Goal: Find specific page/section: Find specific page/section

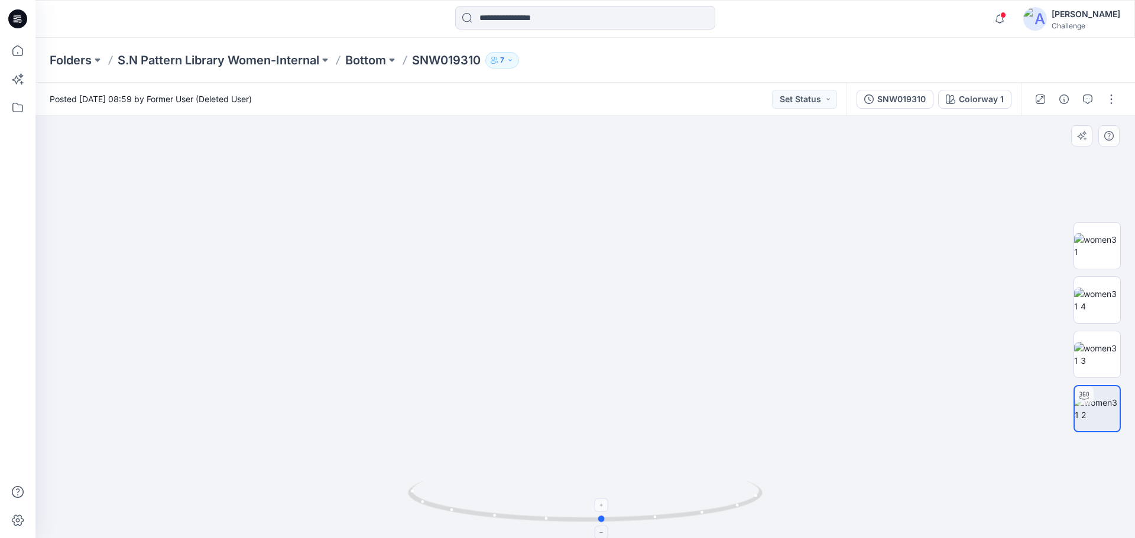
drag, startPoint x: 494, startPoint y: 518, endPoint x: 608, endPoint y: 517, distance: 114.1
click at [548, 353] on icon at bounding box center [587, 503] width 358 height 44
click at [548, 353] on img at bounding box center [585, 306] width 557 height 464
click at [21, 105] on icon at bounding box center [17, 107] width 11 height 9
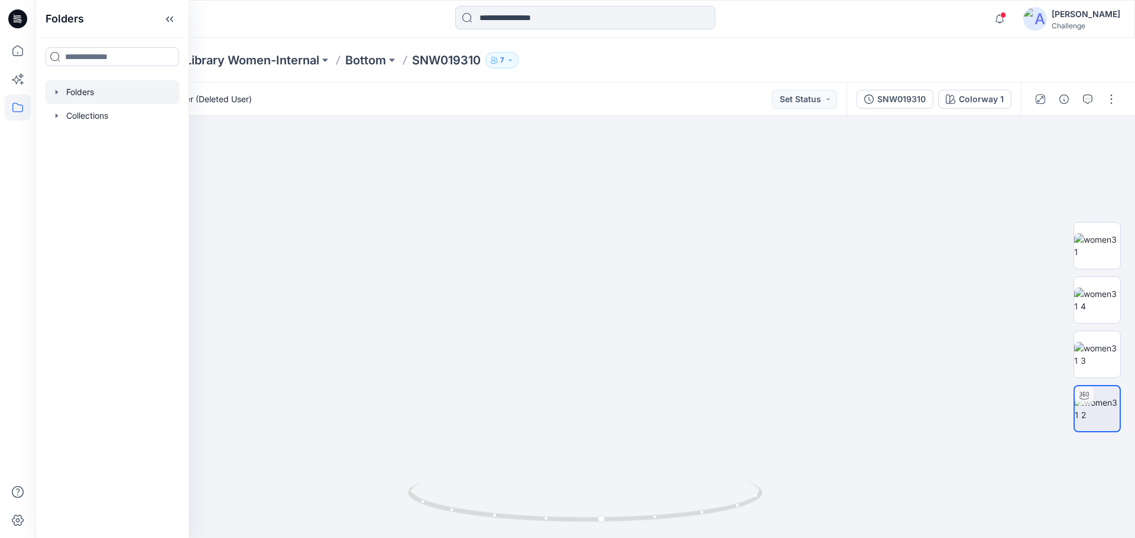
click at [80, 95] on div at bounding box center [112, 92] width 135 height 24
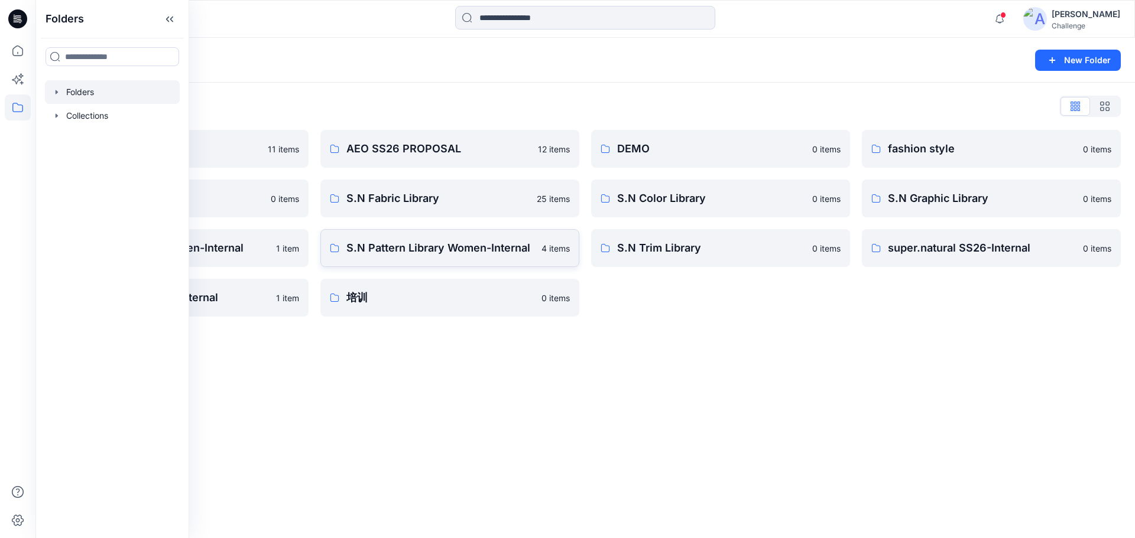
click at [469, 249] on p "S.N Pattern Library Women-Internal" at bounding box center [440, 248] width 188 height 17
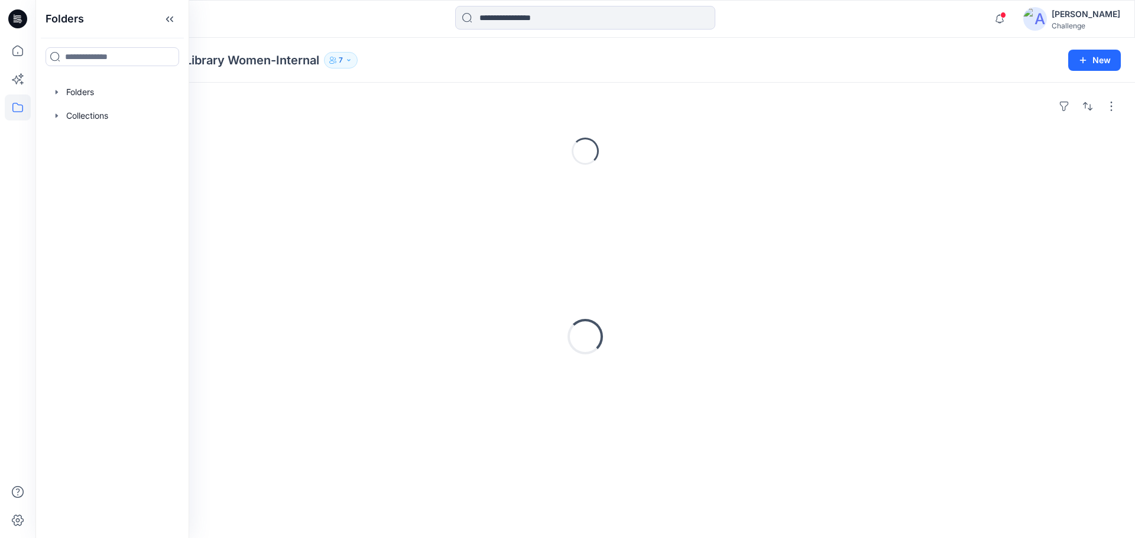
click at [469, 249] on div "Loading..." at bounding box center [585, 336] width 1071 height 295
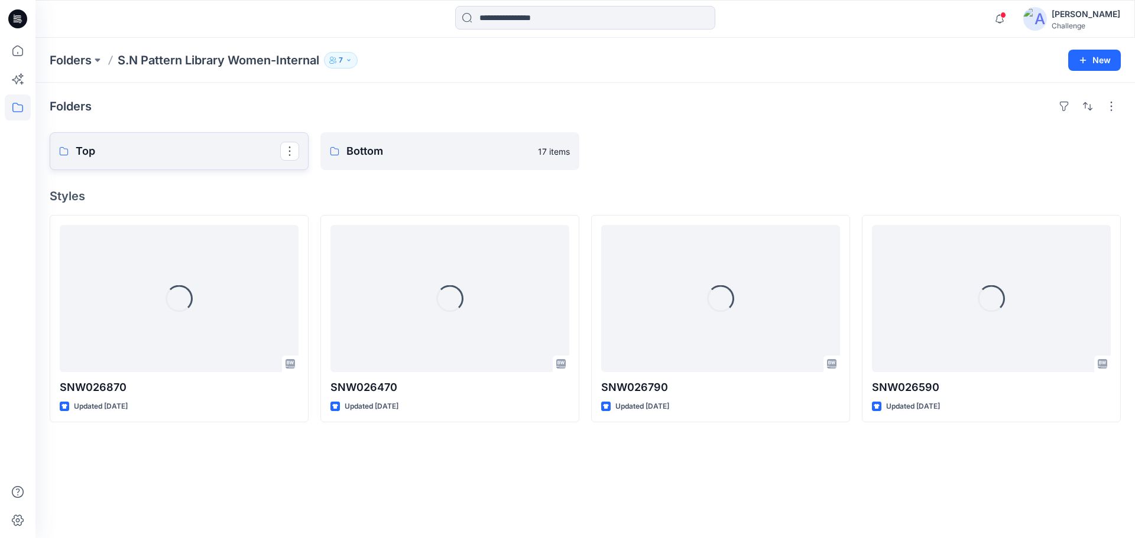
click at [189, 153] on p "Top" at bounding box center [178, 151] width 204 height 17
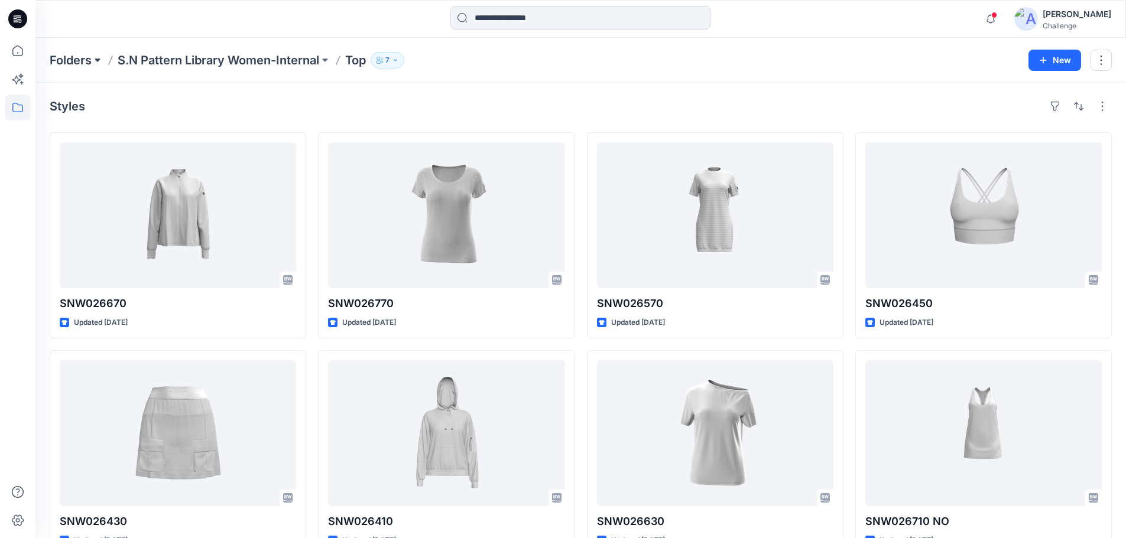
click at [99, 60] on button at bounding box center [98, 60] width 12 height 17
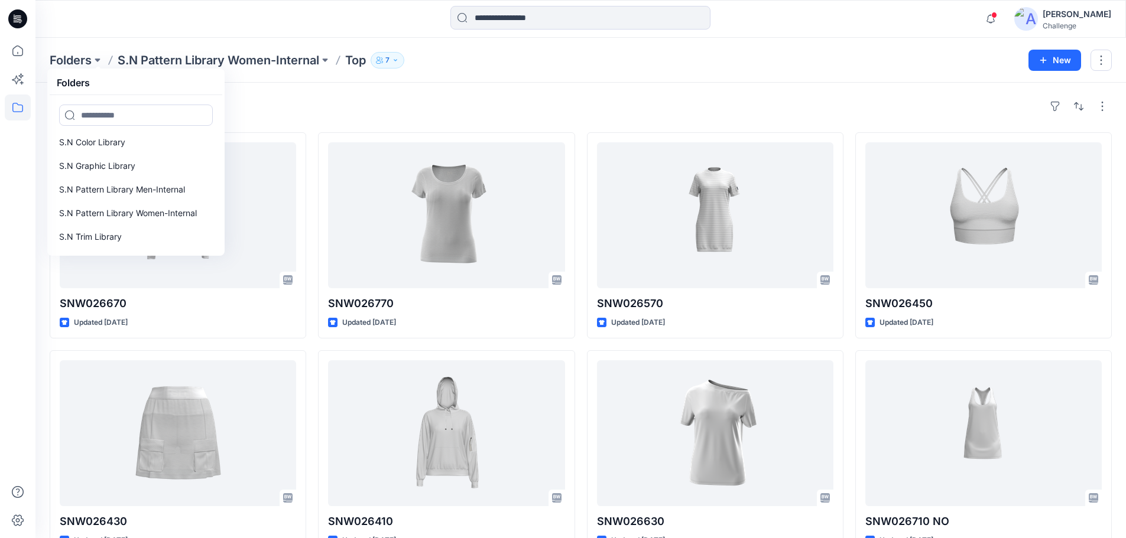
scroll to position [145, 0]
click at [179, 189] on p "S.N Pattern Library Men-Internal" at bounding box center [122, 189] width 126 height 14
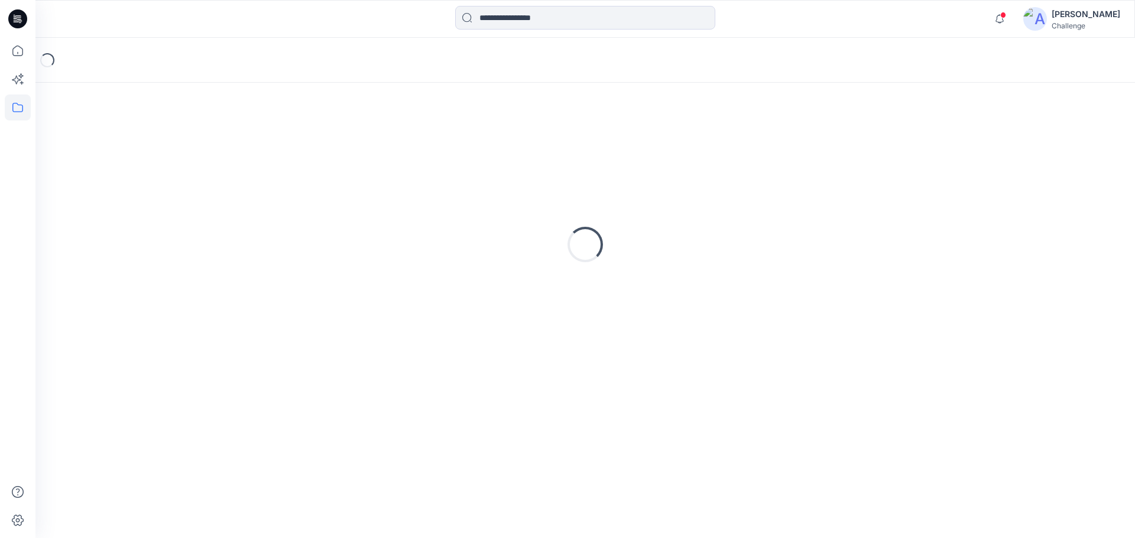
click at [179, 189] on div "Loading..." at bounding box center [585, 244] width 1071 height 295
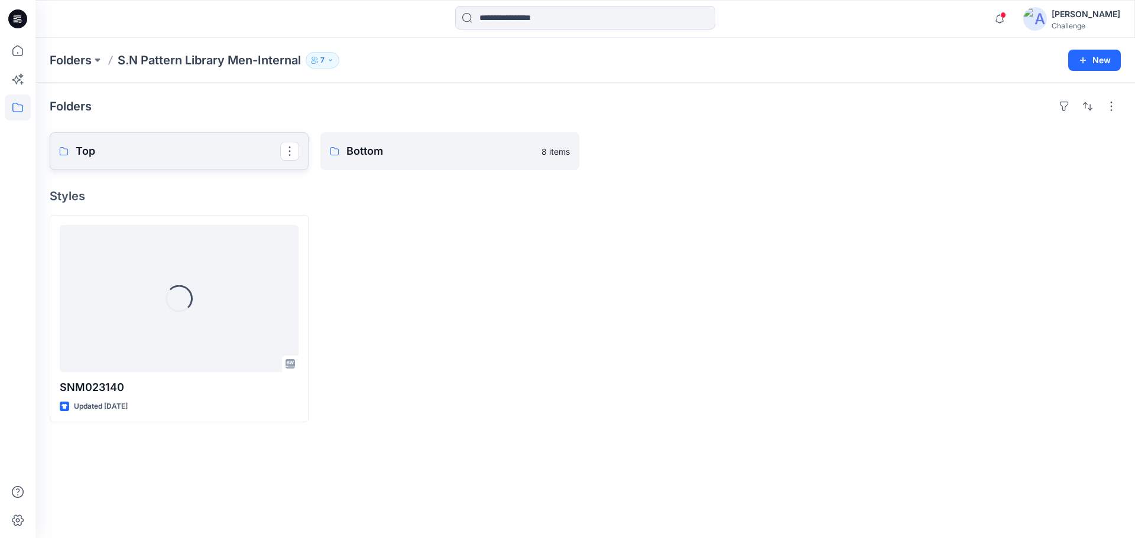
click at [173, 152] on p "Top" at bounding box center [178, 151] width 204 height 17
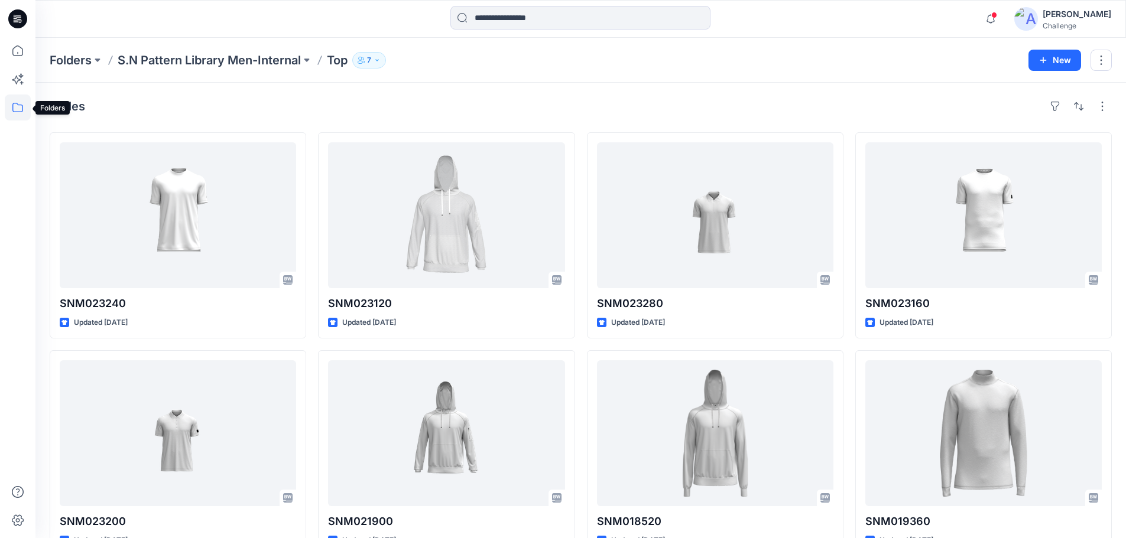
click at [20, 105] on icon at bounding box center [18, 108] width 26 height 26
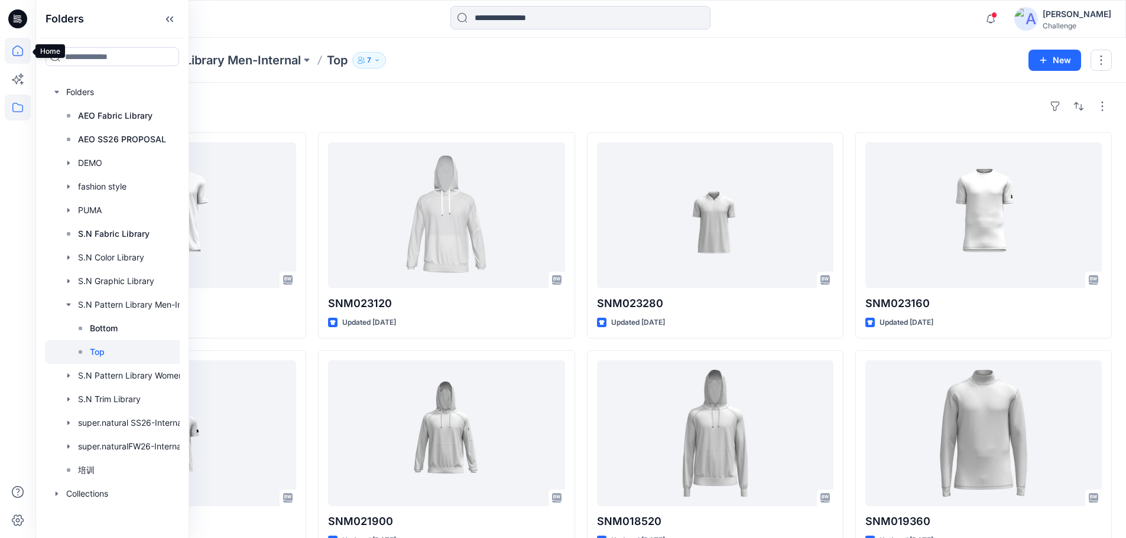
click at [16, 51] on icon at bounding box center [18, 51] width 26 height 26
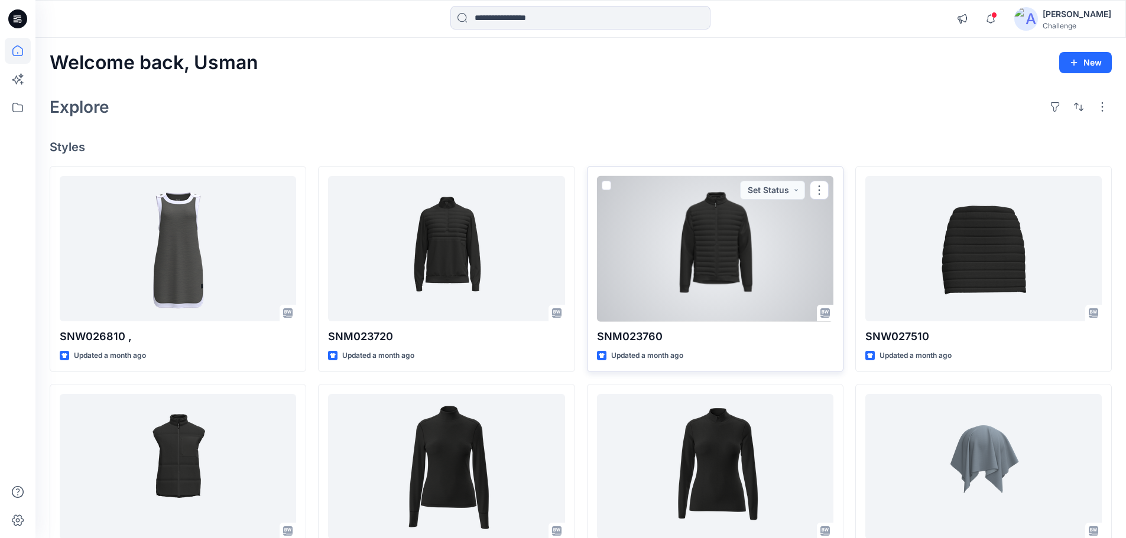
click at [548, 254] on div at bounding box center [715, 249] width 236 height 146
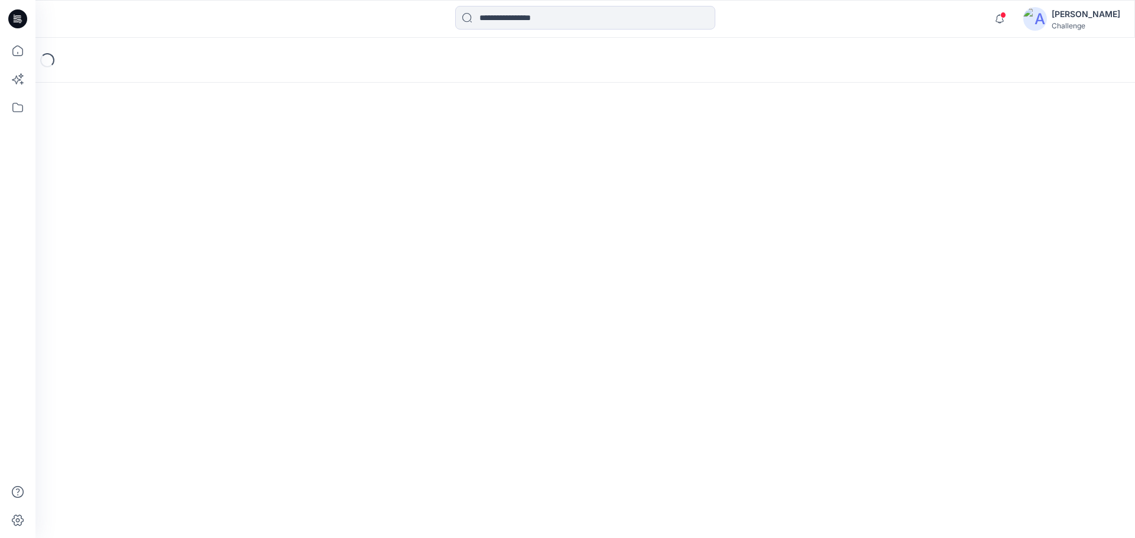
click at [548, 254] on div "Loading..." at bounding box center [584, 288] width 1099 height 501
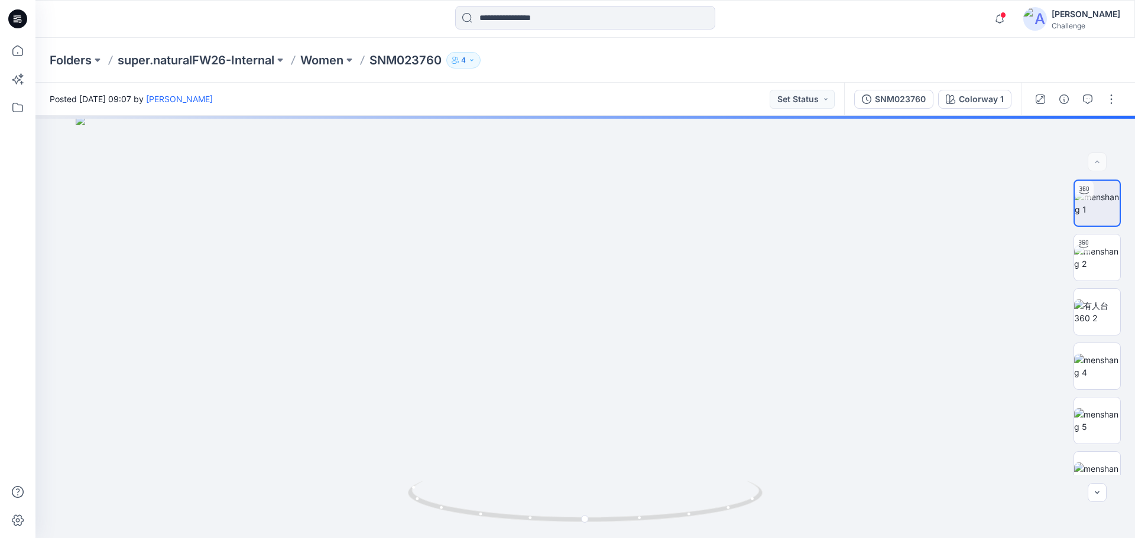
drag, startPoint x: 586, startPoint y: 200, endPoint x: 560, endPoint y: 566, distance: 367.4
click at [548, 353] on html "Notifications Your style SNM023720 is ready Thursday, July 17, 2025 13:03 Your …" at bounding box center [567, 269] width 1135 height 538
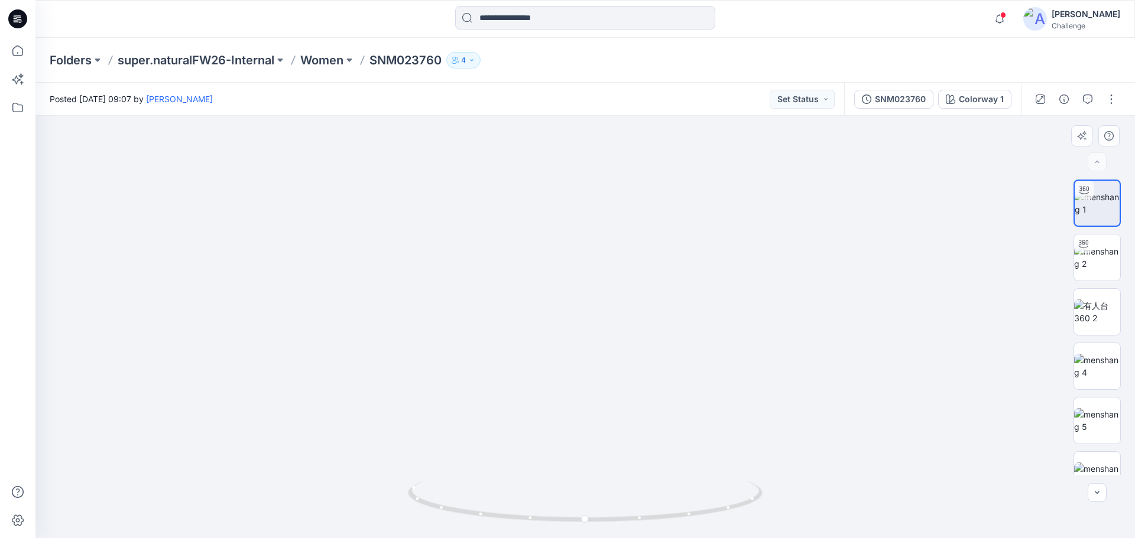
drag, startPoint x: 616, startPoint y: 438, endPoint x: 620, endPoint y: 402, distance: 35.7
click at [548, 353] on img at bounding box center [584, 319] width 437 height 437
drag, startPoint x: 584, startPoint y: 520, endPoint x: 715, endPoint y: 532, distance: 131.1
click at [548, 353] on div at bounding box center [585, 508] width 355 height 59
drag, startPoint x: 570, startPoint y: 284, endPoint x: 579, endPoint y: 377, distance: 93.8
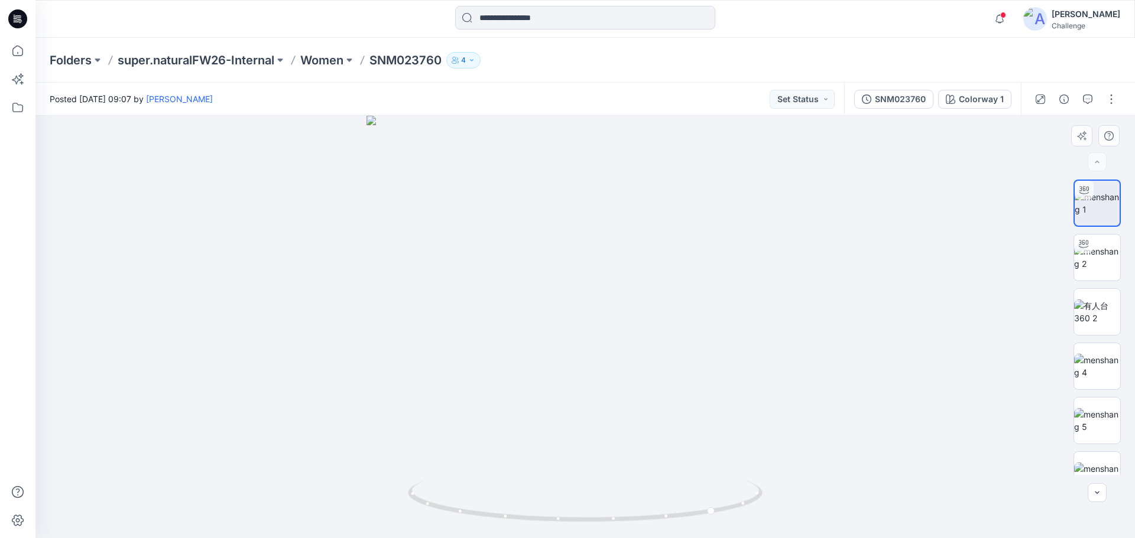
click at [548, 353] on img at bounding box center [584, 327] width 437 height 423
drag, startPoint x: 710, startPoint y: 510, endPoint x: 766, endPoint y: 494, distance: 58.9
click at [548, 353] on div at bounding box center [584, 327] width 1099 height 423
drag, startPoint x: 639, startPoint y: 469, endPoint x: 638, endPoint y: 448, distance: 20.7
click at [548, 353] on img at bounding box center [584, 314] width 497 height 449
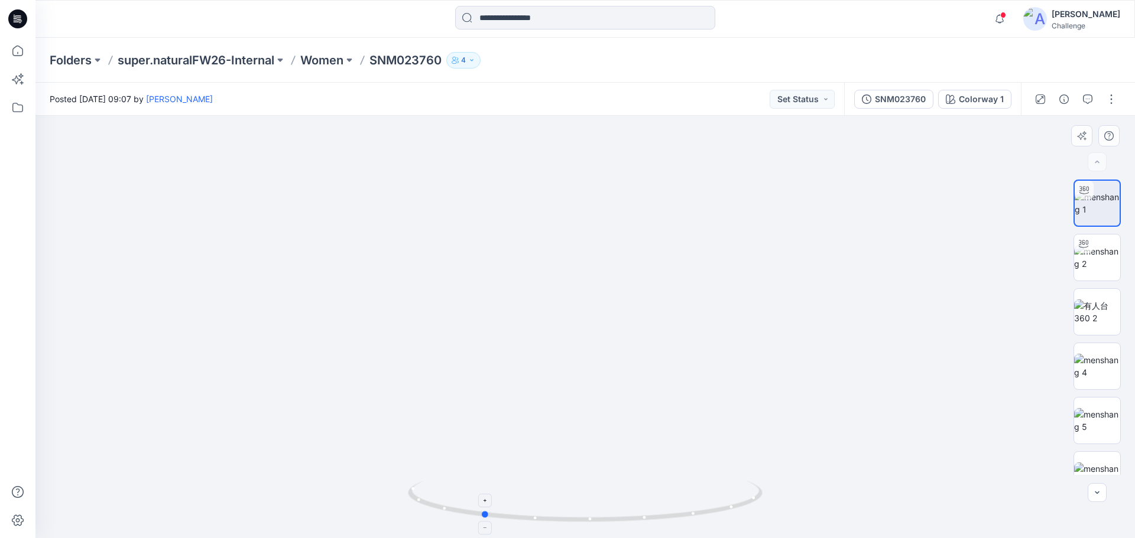
drag, startPoint x: 499, startPoint y: 522, endPoint x: 563, endPoint y: 525, distance: 63.9
click at [548, 353] on icon at bounding box center [587, 503] width 358 height 44
drag, startPoint x: 485, startPoint y: 515, endPoint x: 583, endPoint y: 519, distance: 97.6
click at [548, 353] on circle at bounding box center [579, 519] width 7 height 7
click at [548, 20] on input at bounding box center [585, 18] width 260 height 24
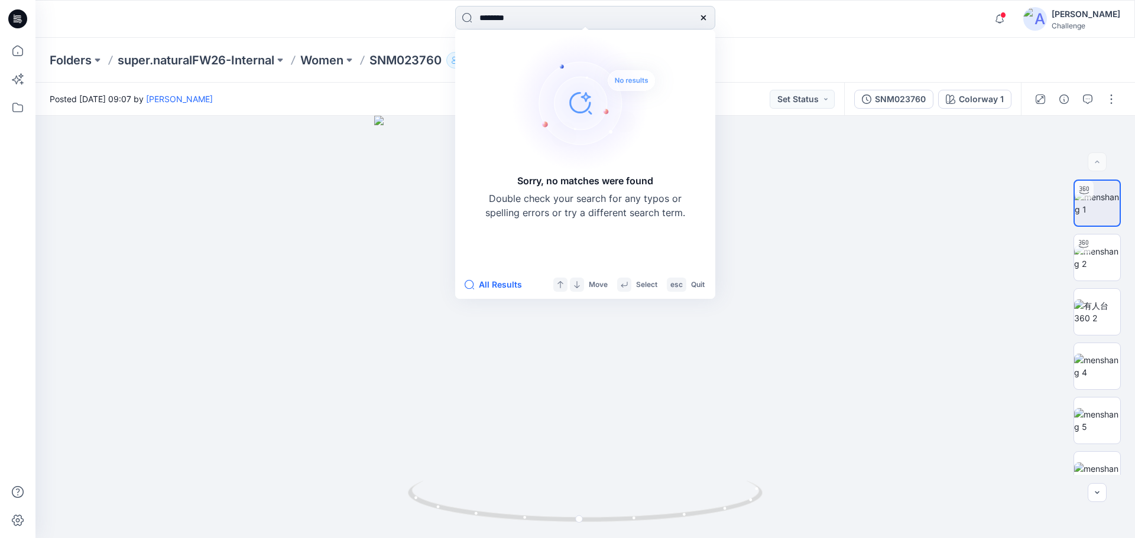
click at [496, 18] on input "********" at bounding box center [585, 18] width 260 height 24
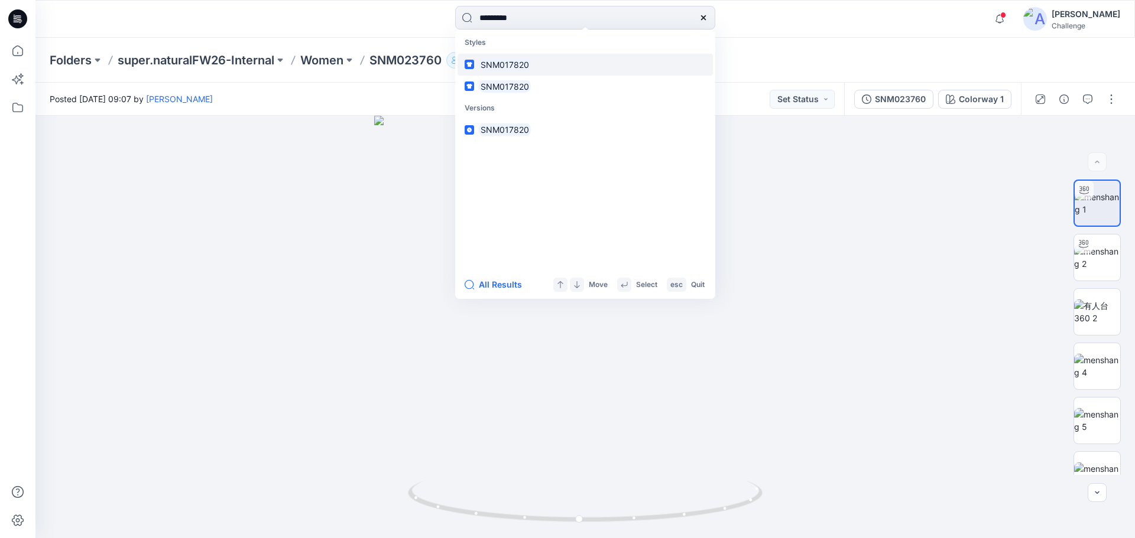
type input "*********"
click at [517, 67] on mark "SNM017820" at bounding box center [505, 65] width 52 height 14
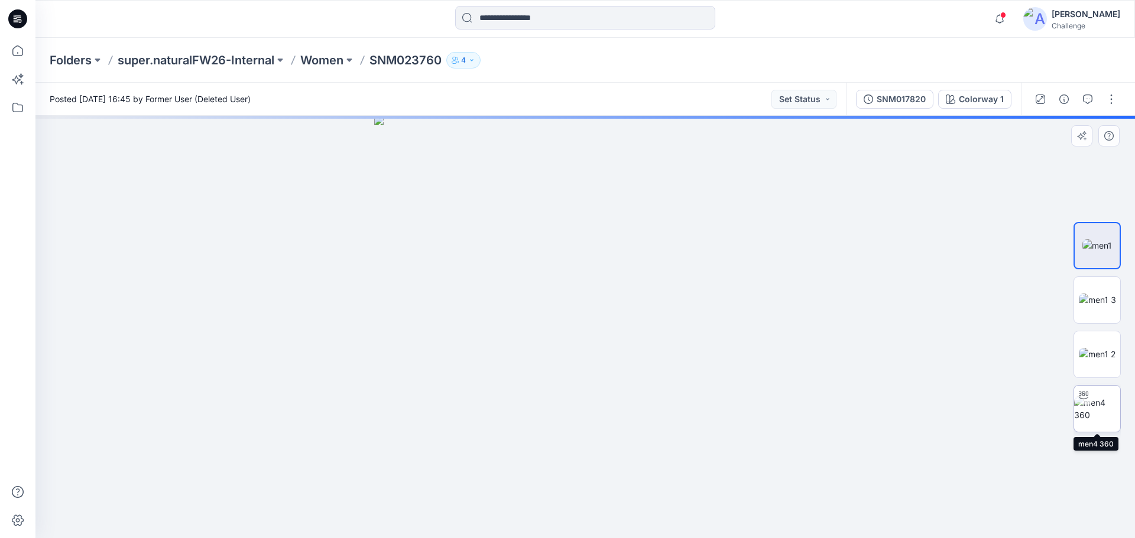
click at [548, 353] on img at bounding box center [1097, 409] width 46 height 25
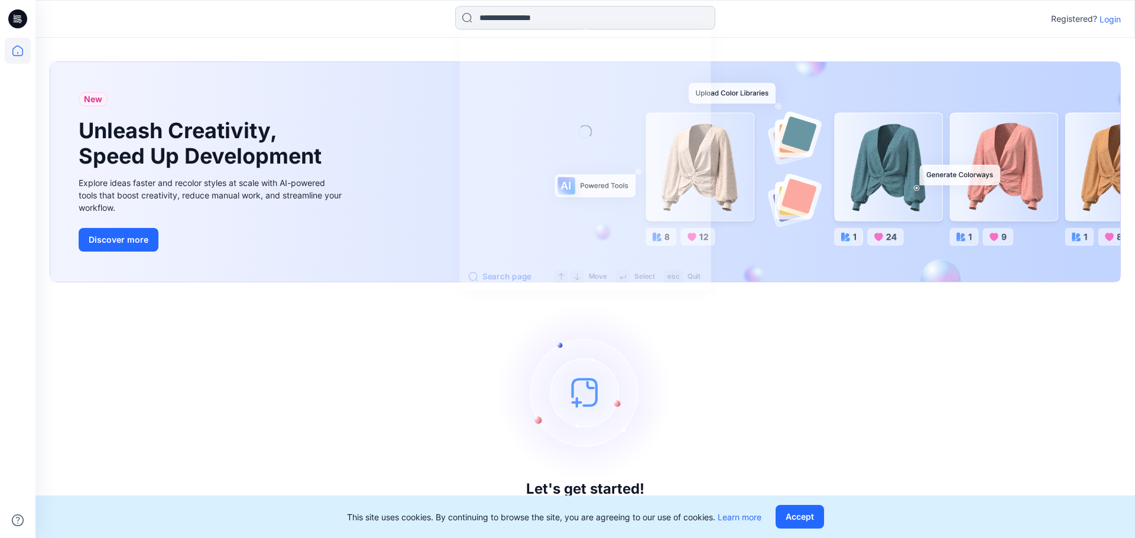
click at [564, 21] on input at bounding box center [585, 18] width 260 height 24
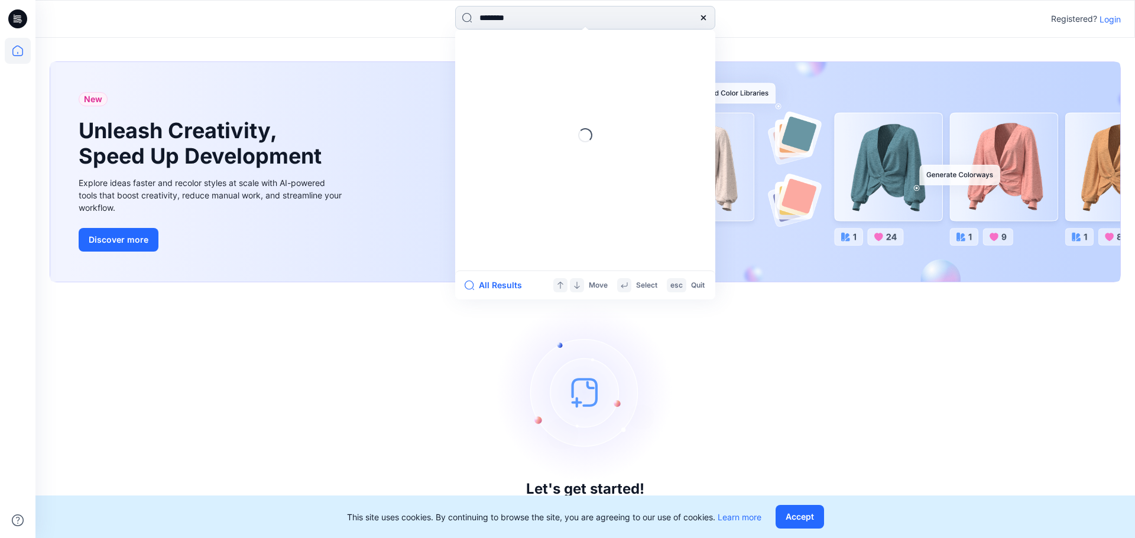
type input "*********"
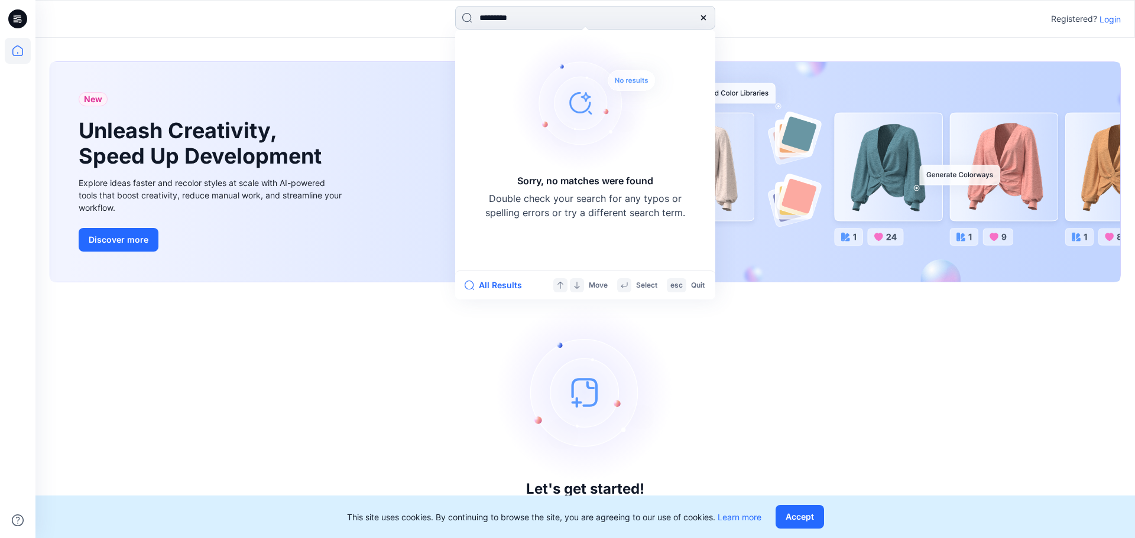
drag, startPoint x: 532, startPoint y: 17, endPoint x: 473, endPoint y: 20, distance: 59.2
click at [473, 20] on input "*********" at bounding box center [585, 18] width 260 height 24
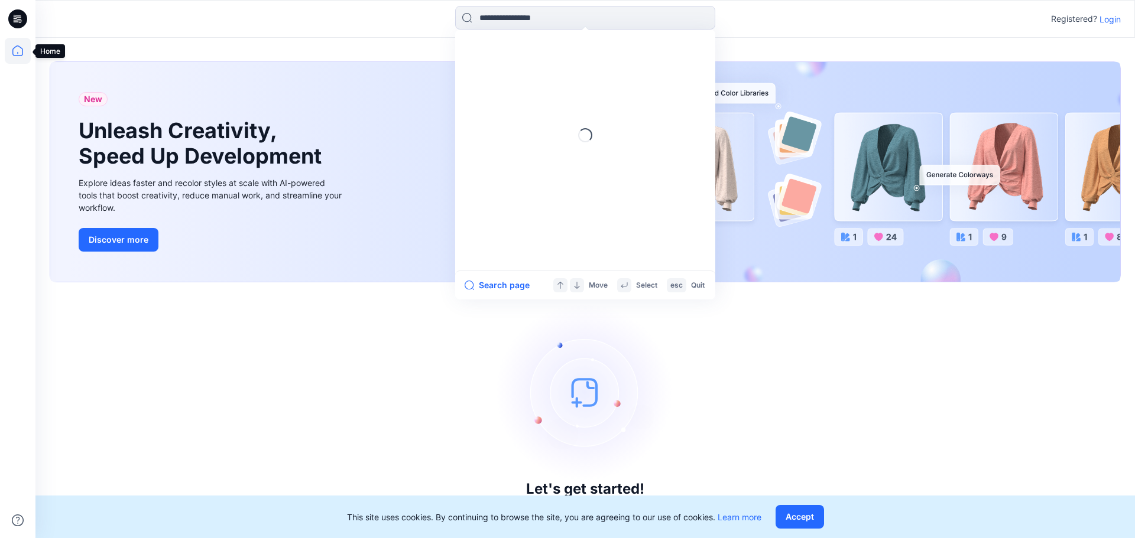
click at [21, 53] on icon at bounding box center [18, 51] width 26 height 26
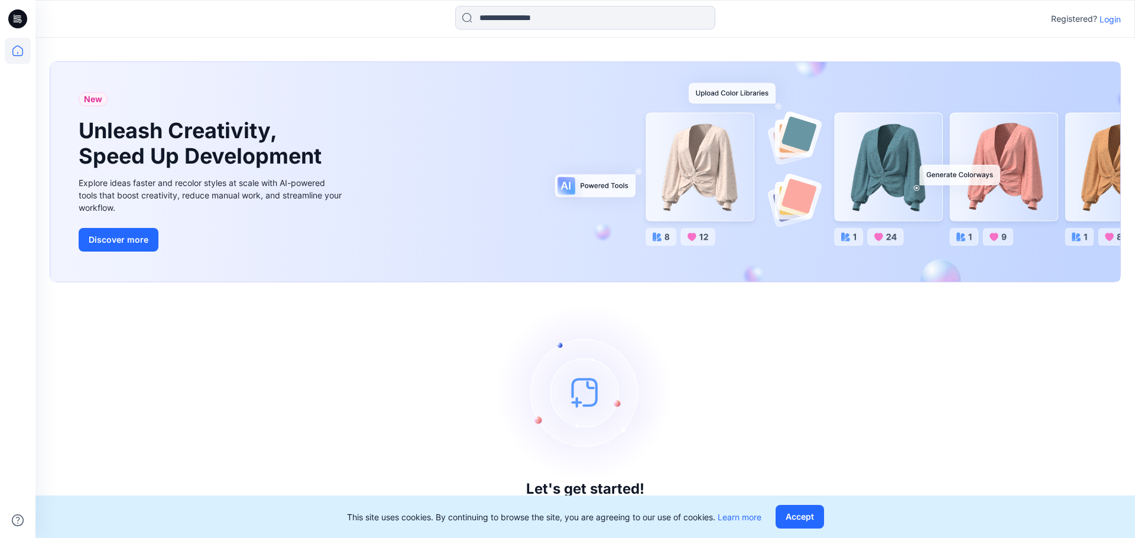
click at [15, 48] on icon at bounding box center [18, 51] width 26 height 26
click at [15, 49] on icon at bounding box center [18, 51] width 26 height 26
click at [799, 523] on button "Accept" at bounding box center [799, 517] width 48 height 24
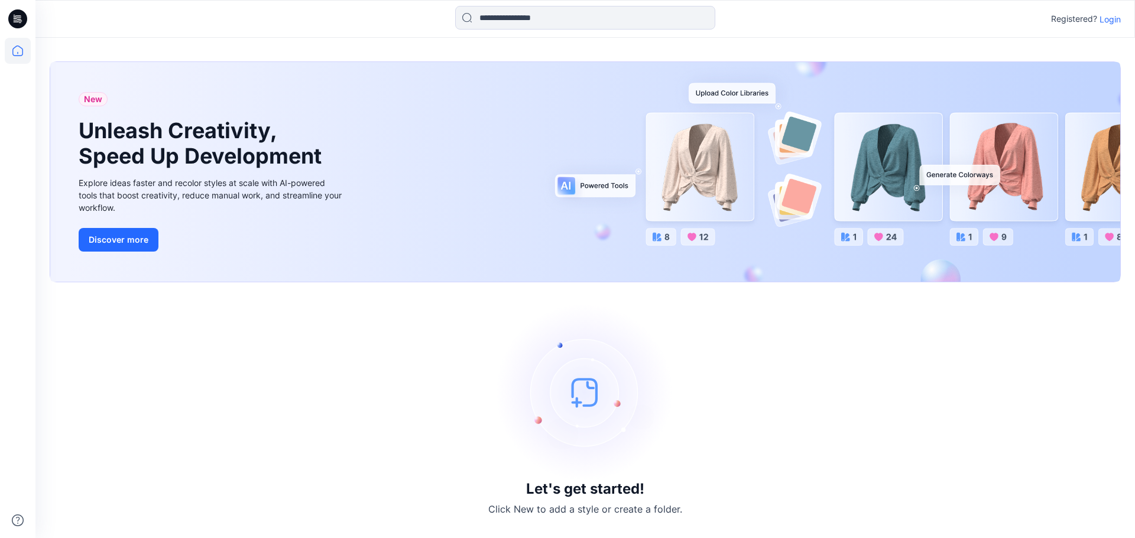
click at [1112, 17] on p "Login" at bounding box center [1109, 19] width 21 height 12
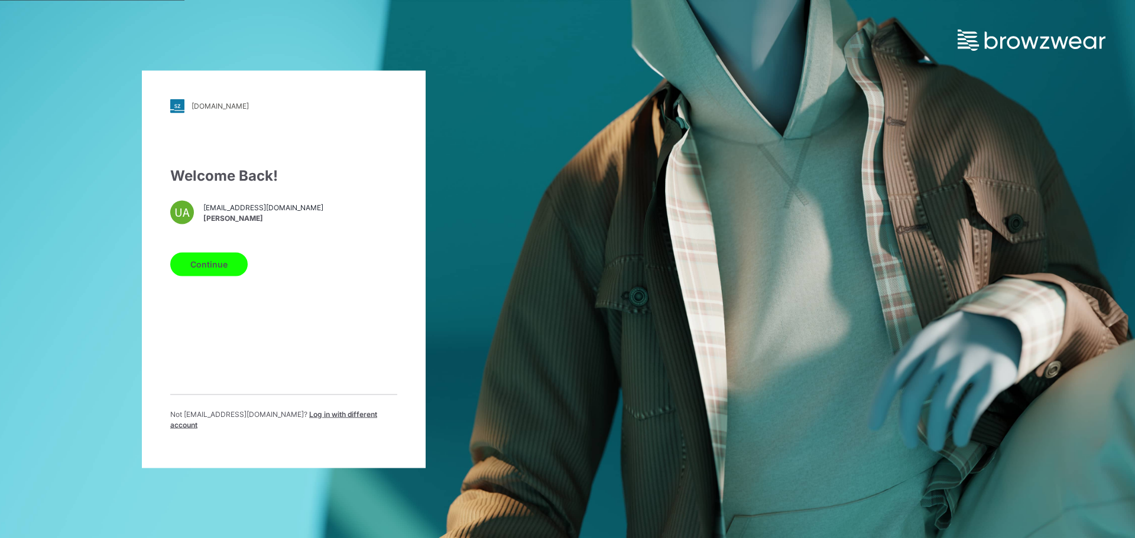
click at [204, 266] on button "Continue" at bounding box center [208, 264] width 77 height 24
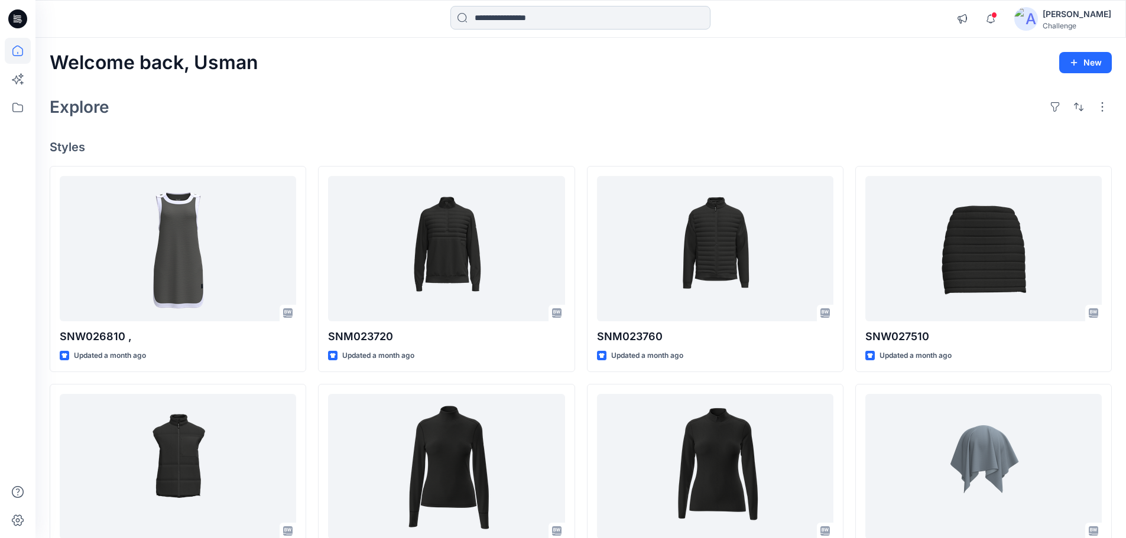
click at [557, 16] on input at bounding box center [580, 18] width 260 height 24
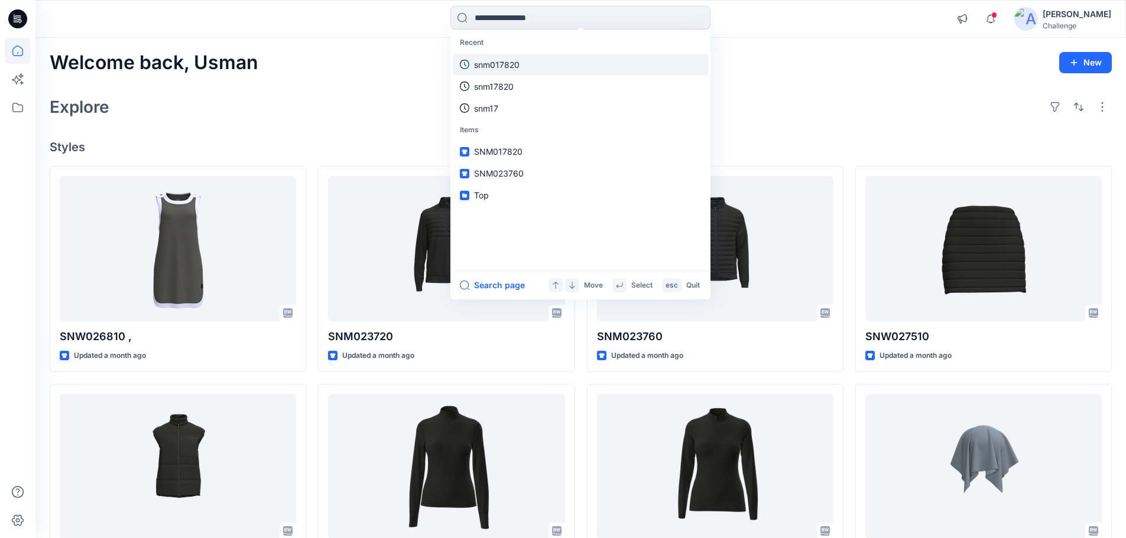
click at [560, 69] on link "snm017820" at bounding box center [580, 65] width 255 height 22
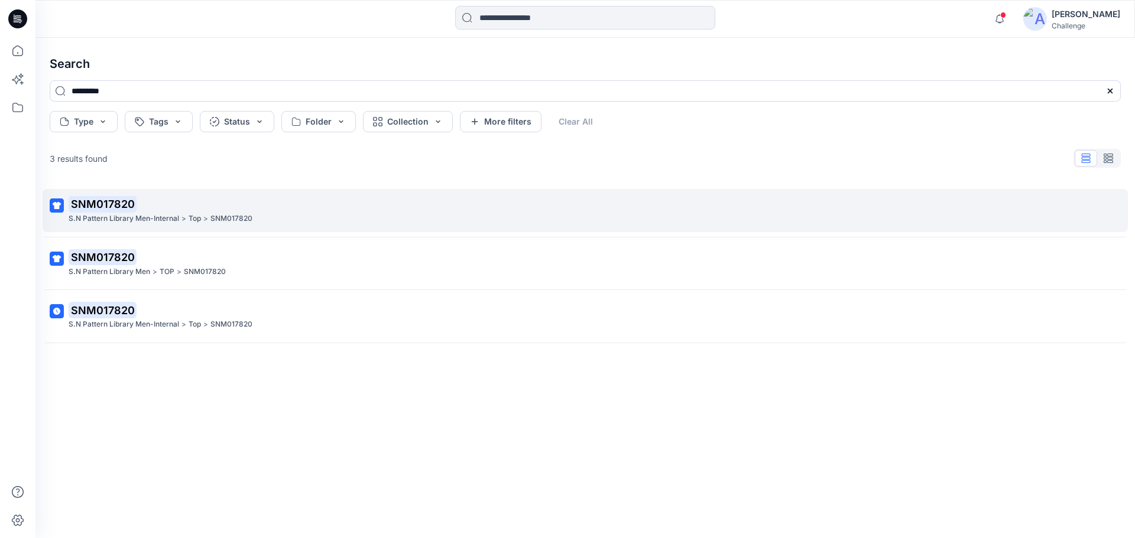
click at [430, 223] on div "S.N Pattern Library Men-Internal > Top > SNM017820" at bounding box center [584, 219] width 1031 height 12
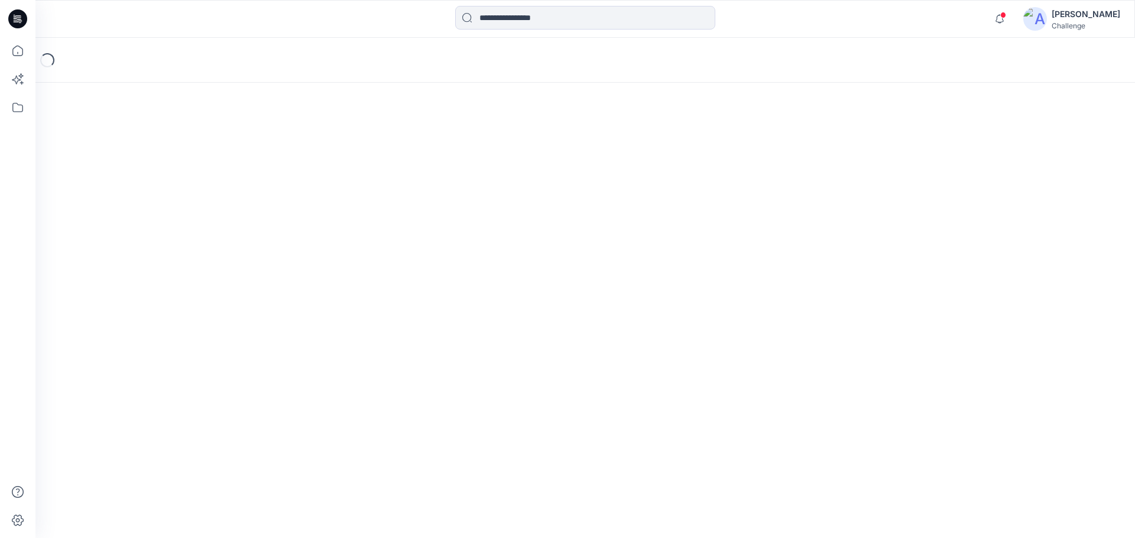
click at [430, 223] on div "Loading..." at bounding box center [584, 288] width 1099 height 501
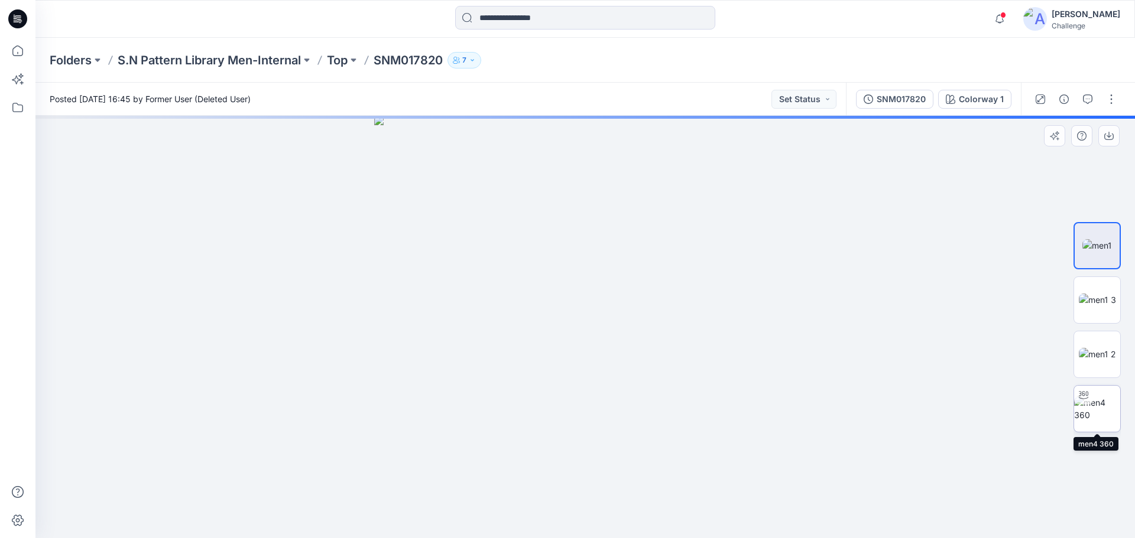
click at [1106, 418] on img at bounding box center [1097, 409] width 46 height 25
drag, startPoint x: 538, startPoint y: 431, endPoint x: 555, endPoint y: 207, distance: 224.6
click at [555, 207] on img at bounding box center [585, 128] width 840 height 819
